Goal: Task Accomplishment & Management: Use online tool/utility

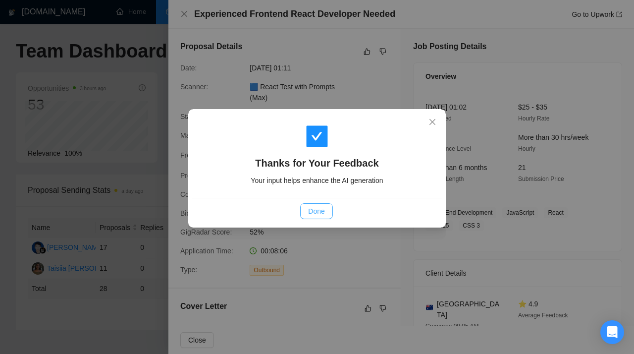
scroll to position [463, 0]
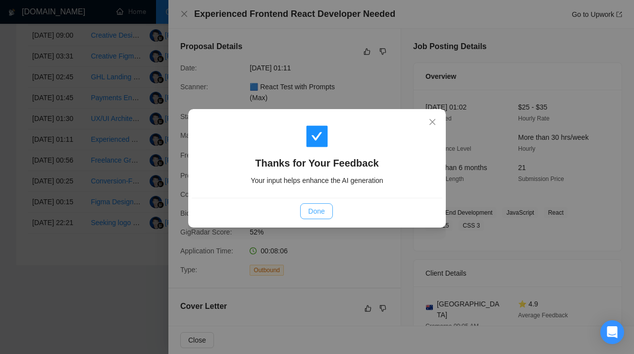
click at [318, 206] on span "Done" at bounding box center [316, 211] width 16 height 11
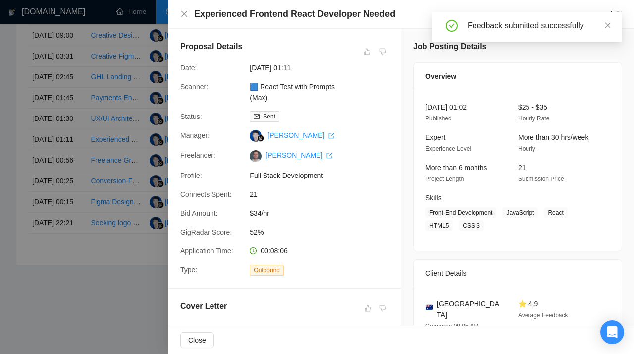
click at [104, 139] on div at bounding box center [317, 177] width 634 height 354
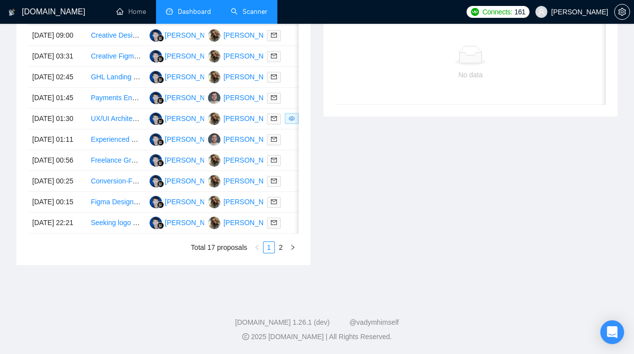
click at [256, 10] on link "Scanner" at bounding box center [249, 11] width 37 height 8
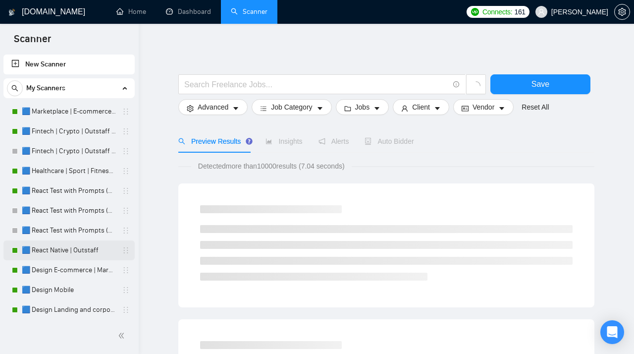
scroll to position [56, 0]
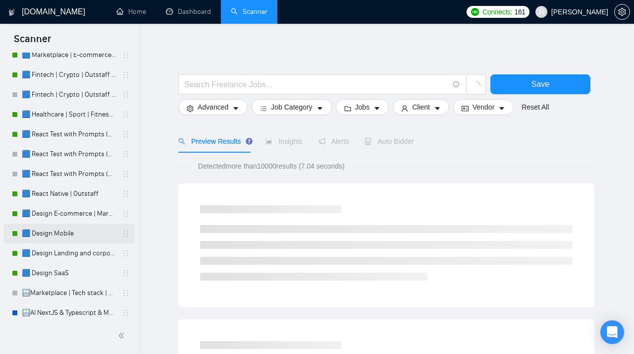
click at [46, 230] on link "🟦 Design Mobile" at bounding box center [69, 233] width 94 height 20
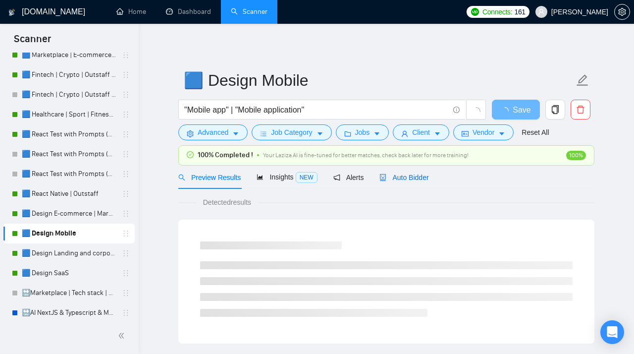
click at [409, 179] on span "Auto Bidder" at bounding box center [404, 177] width 49 height 8
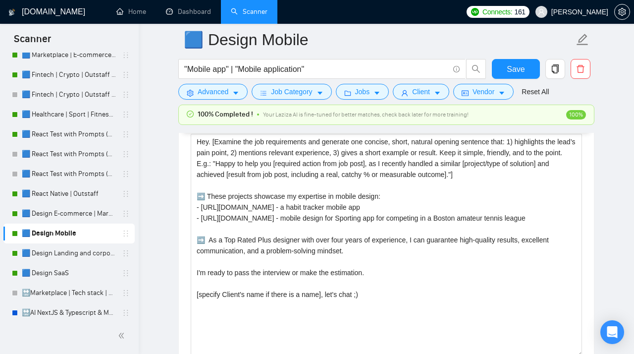
scroll to position [1231, 0]
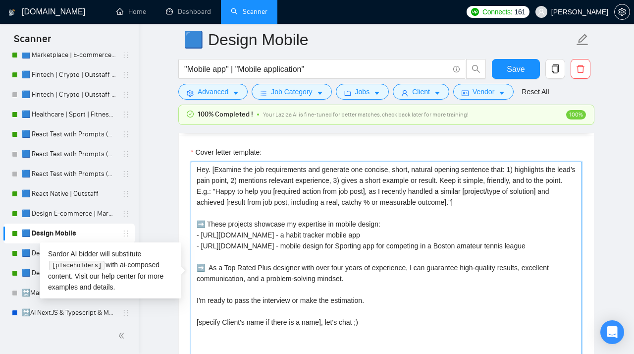
drag, startPoint x: 551, startPoint y: 253, endPoint x: 199, endPoint y: 240, distance: 353.0
click at [199, 240] on textarea "Hey. [Examine the job requirements and generate one concise, short, natural ope…" at bounding box center [386, 273] width 391 height 223
click at [556, 254] on textarea "Hey. [Examine the job requirements and generate one concise, short, natural ope…" at bounding box center [386, 273] width 391 height 223
drag, startPoint x: 556, startPoint y: 253, endPoint x: 189, endPoint y: 240, distance: 367.9
click at [191, 240] on textarea "Hey. [Examine the job requirements and generate one concise, short, natural ope…" at bounding box center [386, 273] width 391 height 223
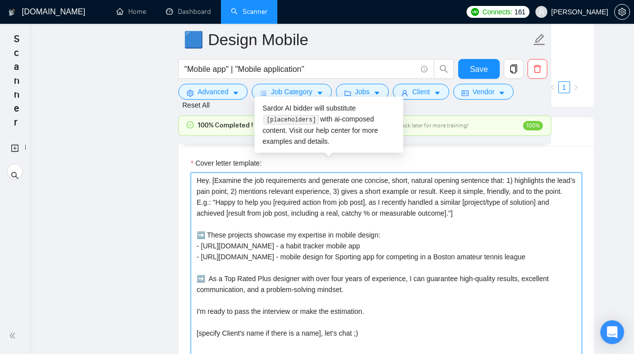
scroll to position [0, 0]
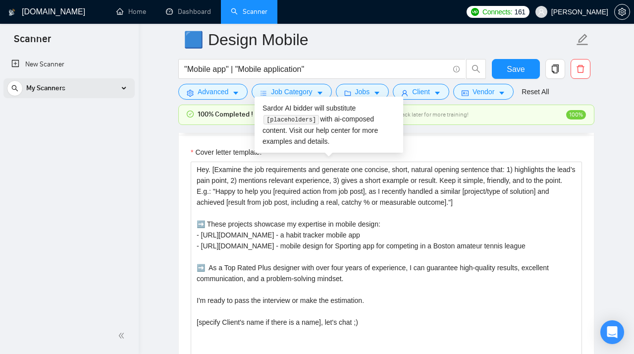
click at [79, 85] on div "My Scanners" at bounding box center [69, 88] width 124 height 20
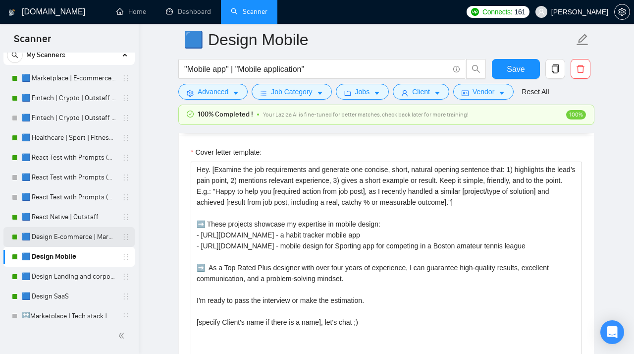
scroll to position [35, 0]
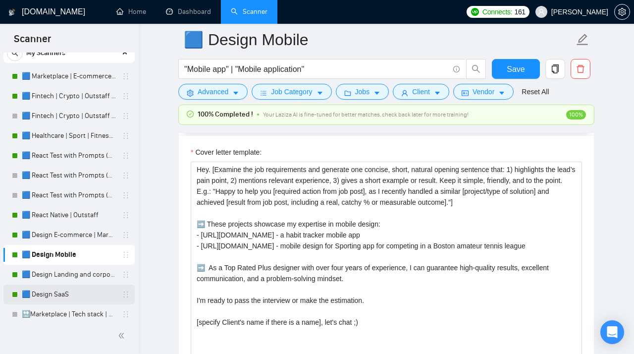
click at [56, 290] on link "🟦 Design SaaS" at bounding box center [69, 294] width 94 height 20
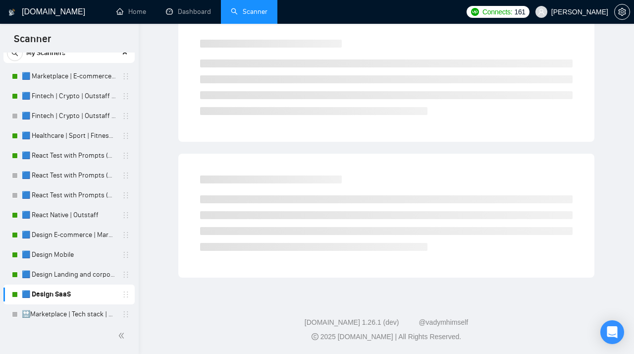
scroll to position [29, 0]
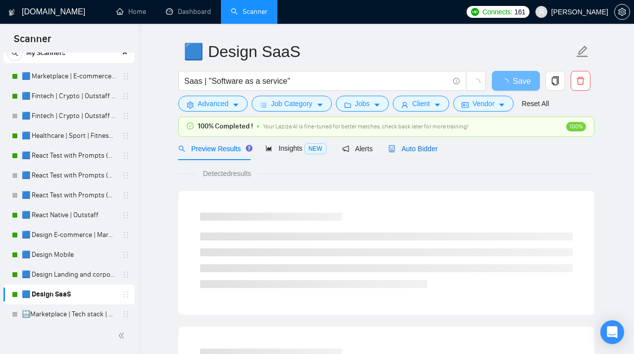
click at [415, 150] on span "Auto Bidder" at bounding box center [412, 149] width 49 height 8
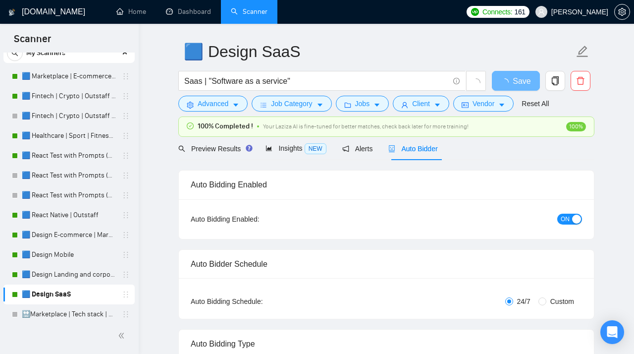
radio input "false"
radio input "true"
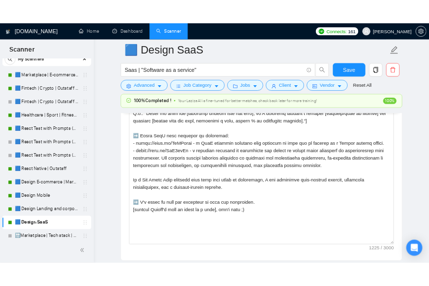
scroll to position [1327, 0]
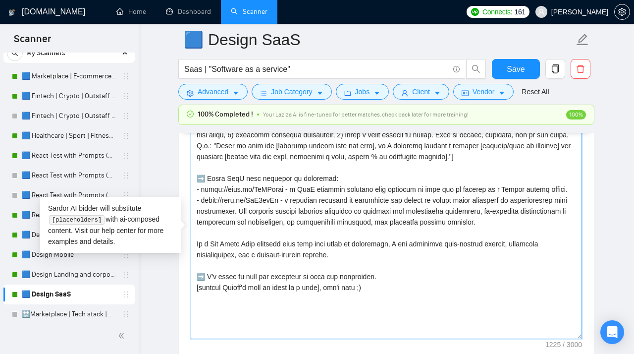
drag, startPoint x: 551, startPoint y: 225, endPoint x: 187, endPoint y: 206, distance: 364.7
click at [191, 206] on textarea "Cover letter template:" at bounding box center [386, 227] width 391 height 223
